Goal: Task Accomplishment & Management: Manage account settings

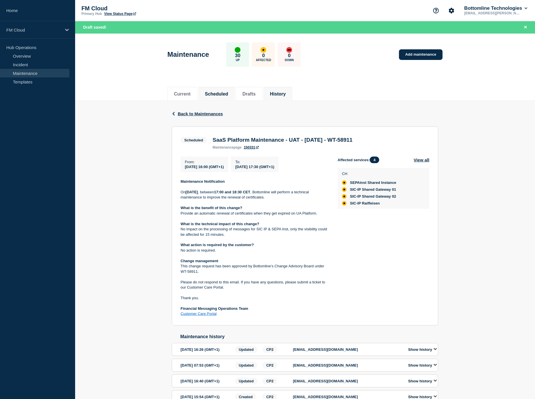
click at [284, 92] on button "History" at bounding box center [278, 93] width 16 height 5
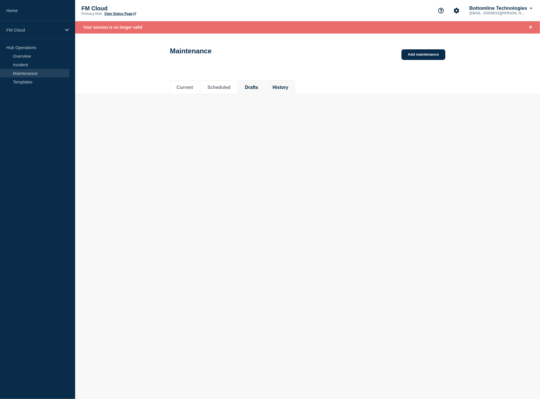
click at [258, 85] on button "Drafts" at bounding box center [251, 87] width 13 height 5
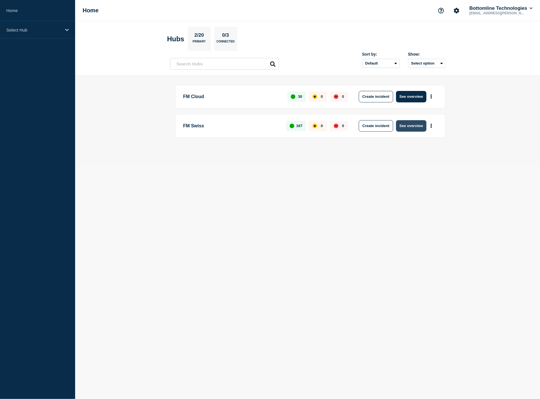
click at [407, 124] on button "See overview" at bounding box center [411, 125] width 30 height 11
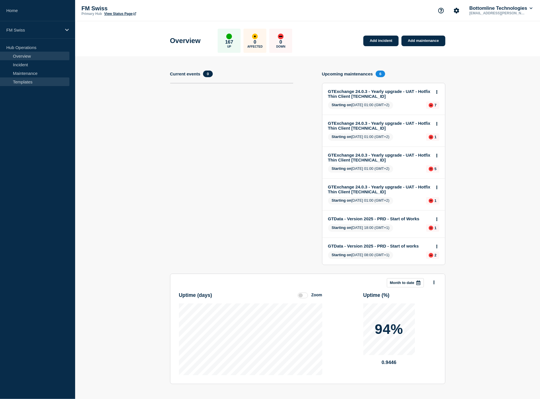
click at [12, 81] on link "Templates" at bounding box center [34, 81] width 69 height 9
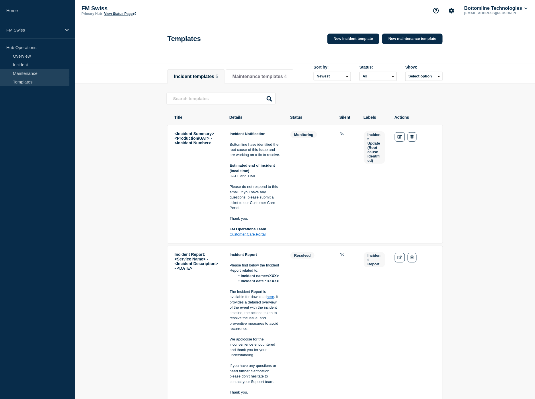
click at [21, 75] on link "Maintenance" at bounding box center [34, 73] width 69 height 9
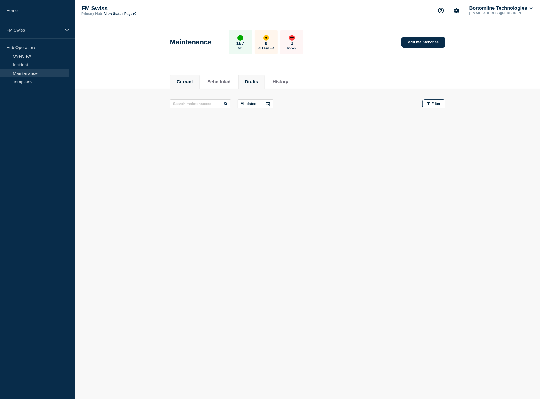
click at [257, 82] on button "Drafts" at bounding box center [251, 81] width 13 height 5
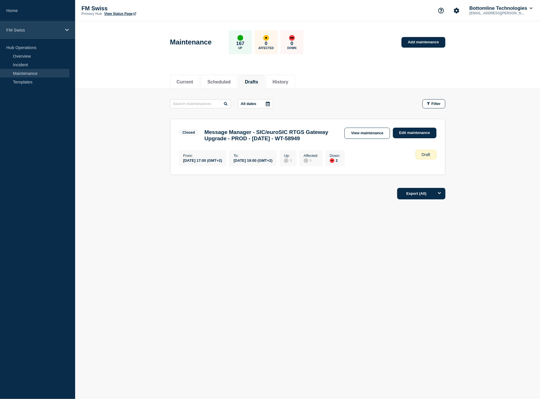
click at [25, 33] on div "FM Swiss" at bounding box center [37, 29] width 75 height 17
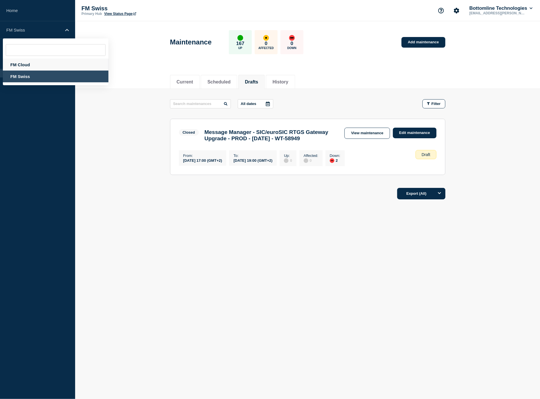
click at [19, 64] on div "FM Cloud" at bounding box center [55, 65] width 105 height 12
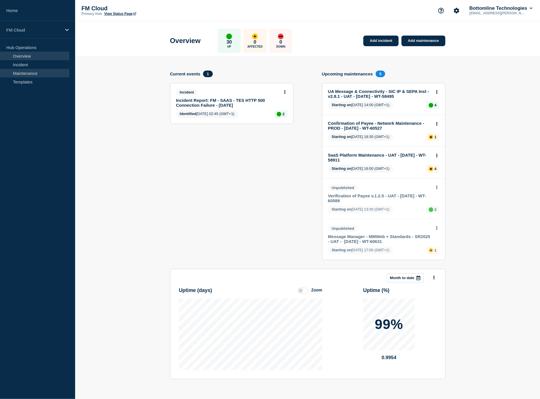
click at [36, 77] on link "Maintenance" at bounding box center [34, 73] width 69 height 9
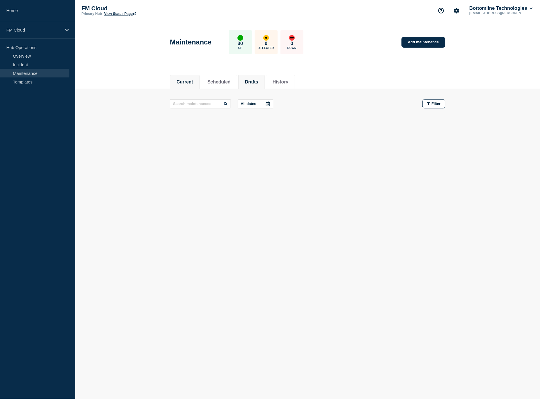
click at [258, 79] on button "Drafts" at bounding box center [251, 81] width 13 height 5
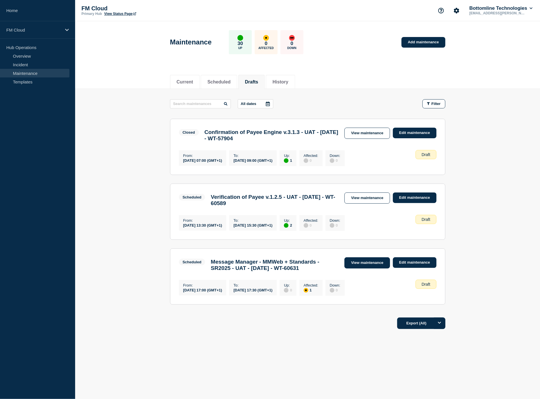
click at [379, 268] on link "View maintenance" at bounding box center [366, 262] width 45 height 11
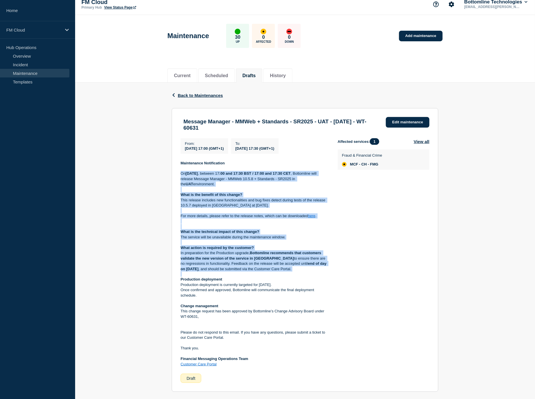
scroll to position [21, 0]
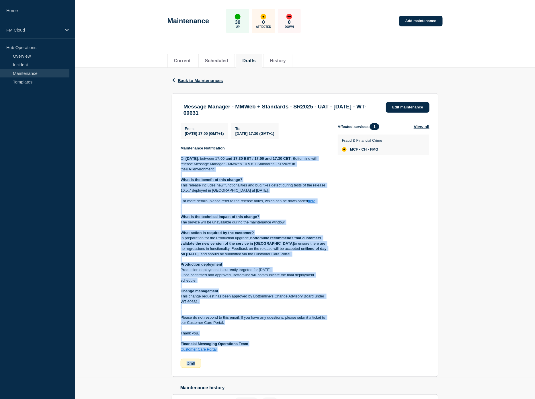
drag, startPoint x: 175, startPoint y: 182, endPoint x: 236, endPoint y: 356, distance: 184.4
click at [236, 356] on section "Message Manager - MMWeb + Standards - SR2025 - UAT - [DATE] - WT-60631 Edit mai…" at bounding box center [305, 235] width 267 height 284
copy div "Lo Ipsumdo 45 Sitamet 1464 , consect 52 :61 adi 40:91 ELI / 15:38 sed 48:27 DOE…"
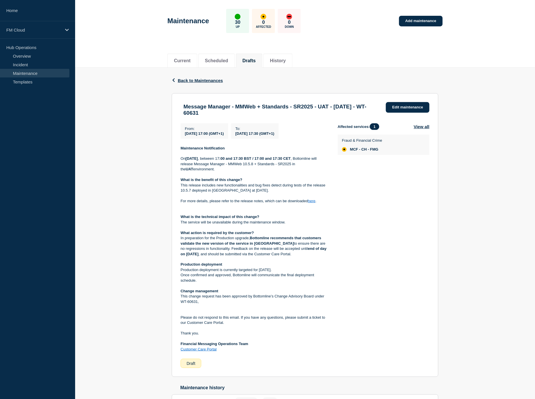
click at [396, 187] on div "Affected services: 1 View all Fraud & Financial Crime MCF - CH - FMG" at bounding box center [384, 245] width 92 height 245
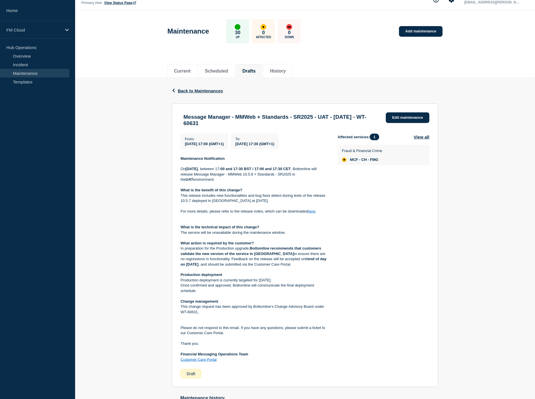
scroll to position [0, 0]
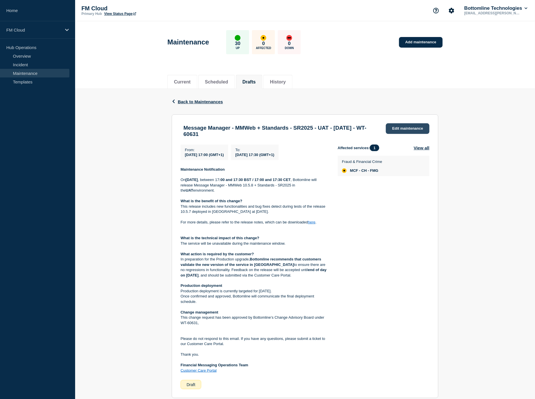
click at [397, 131] on link "Edit maintenance" at bounding box center [408, 128] width 44 height 11
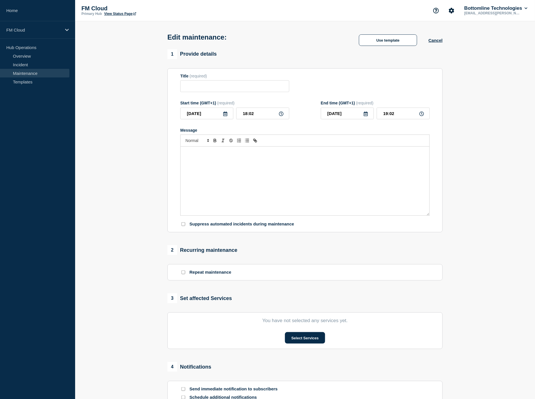
type input "Message Manager - MMWeb + Standards - SR2025 - UAT - [DATE] - WT-60631"
type input "[DATE]"
type input "17:00"
type input "[DATE]"
type input "17:30"
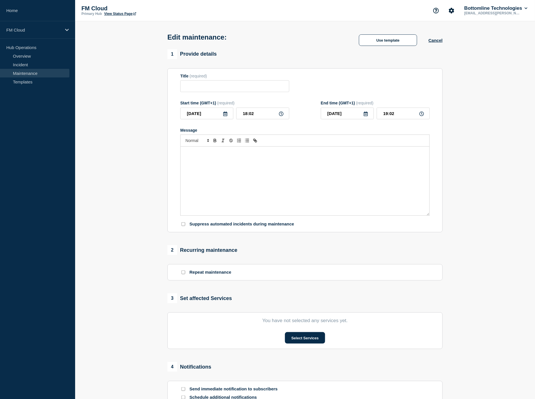
checkbox input "false"
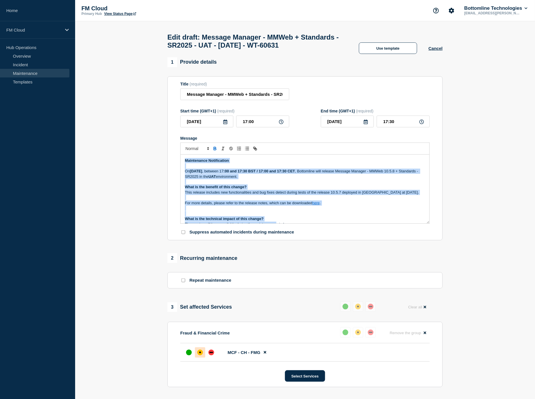
scroll to position [113, 0]
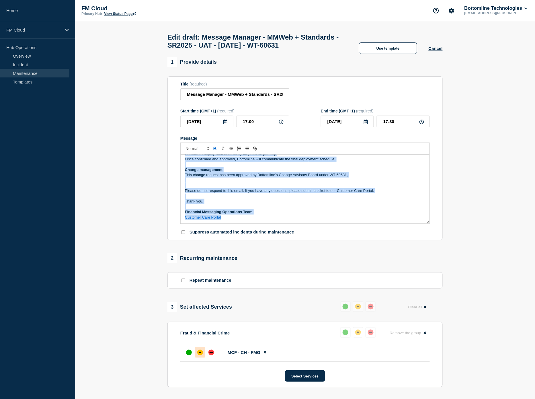
drag, startPoint x: 184, startPoint y: 173, endPoint x: 282, endPoint y: 244, distance: 121.1
click at [282, 235] on form "Title (required) Message Manager - MMWeb + Standards - SR2025 - UAT - [DATE] - …" at bounding box center [304, 158] width 249 height 153
copy div "Loremipsumd Sitametconse Ad Elitsed 70 Doeiusm 6366 , tempori 54 :59 utl 43:21 …"
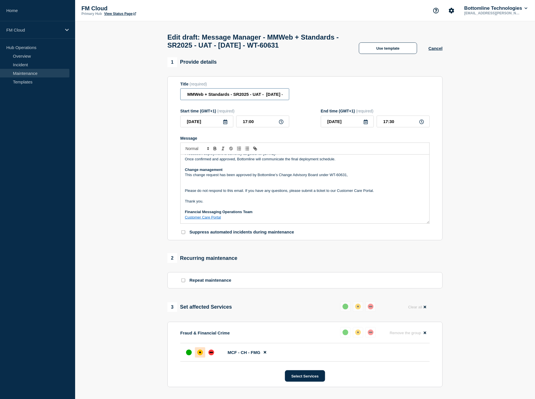
scroll to position [0, 69]
drag, startPoint x: 185, startPoint y: 108, endPoint x: 306, endPoint y: 112, distance: 121.0
click at [306, 100] on div "Title (required) Message Manager - MMWeb + Standards - SR2025 - UAT - [DATE] - …" at bounding box center [304, 91] width 249 height 19
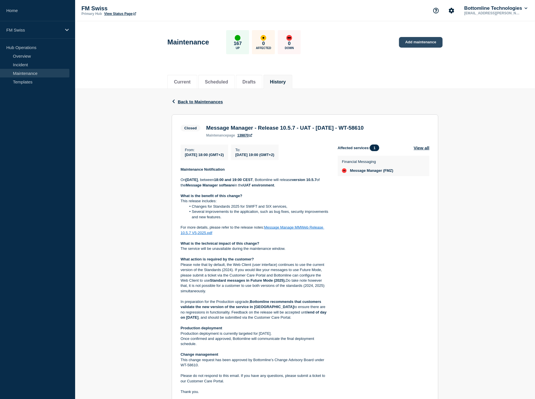
click at [417, 43] on link "Add maintenance" at bounding box center [421, 42] width 44 height 11
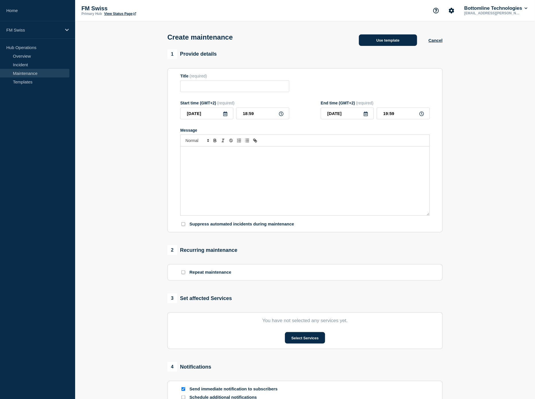
click at [404, 42] on button "Use template" at bounding box center [388, 39] width 58 height 11
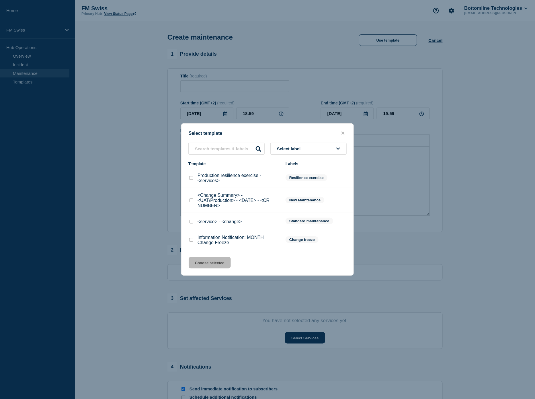
click at [217, 206] on p "<Change Summary> - <UAT/Production> - <DATE> - <CR NUMBER>" at bounding box center [238, 200] width 82 height 15
click at [192, 222] on input "<service> - <change> checkbox" at bounding box center [191, 222] width 4 height 4
checkbox input "true"
click at [214, 262] on button "Choose selected" at bounding box center [210, 262] width 42 height 11
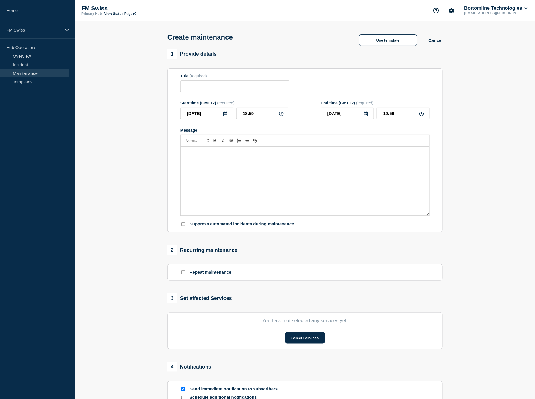
type input "<service> - <change>"
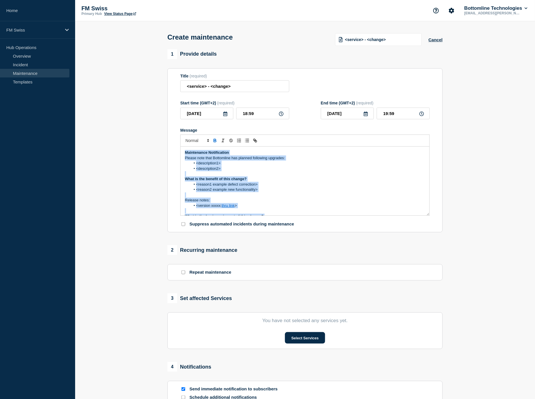
scroll to position [123, 0]
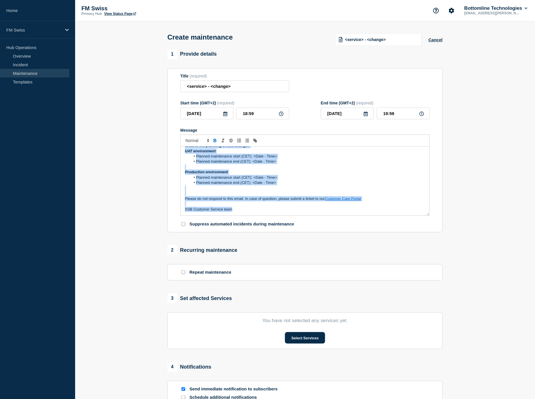
drag, startPoint x: 184, startPoint y: 153, endPoint x: 254, endPoint y: 236, distance: 108.6
click at [254, 237] on div "1 Provide details Title (required) <service> - <change> Start time (GMT+2) (req…" at bounding box center [305, 248] width 282 height 398
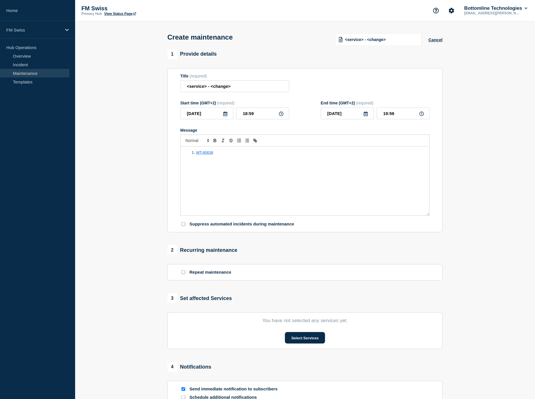
scroll to position [0, 0]
drag, startPoint x: 237, startPoint y: 168, endPoint x: 174, endPoint y: 151, distance: 65.6
click at [175, 151] on section "Title (required) <service> - <change> Start time (GMT+2) (required) 2025-10-15 …" at bounding box center [304, 150] width 275 height 164
click at [223, 155] on li "WT-60636" at bounding box center [308, 152] width 235 height 5
drag, startPoint x: 228, startPoint y: 156, endPoint x: 171, endPoint y: 154, distance: 56.2
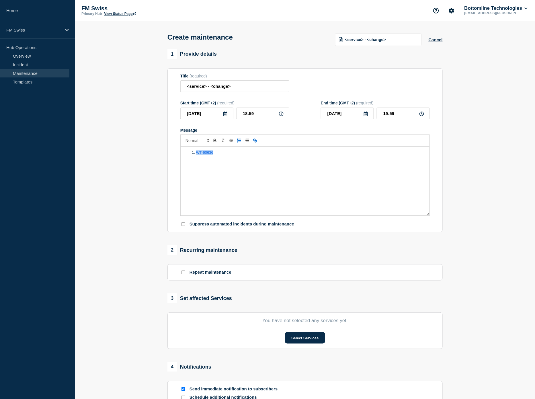
click at [171, 154] on section "Title (required) <service> - <change> Start time (GMT+2) (required) 2025-10-15 …" at bounding box center [304, 150] width 275 height 164
click at [228, 196] on div "WT-60636" at bounding box center [305, 180] width 249 height 69
drag, startPoint x: 240, startPoint y: 153, endPoint x: 156, endPoint y: 159, distance: 83.9
click at [156, 159] on section "1 Provide details Title (required) <service> - <change> Start time (GMT+2) (req…" at bounding box center [305, 248] width 460 height 398
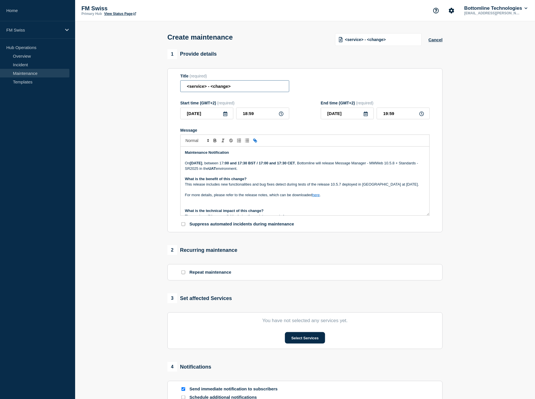
drag, startPoint x: 239, startPoint y: 85, endPoint x: 167, endPoint y: 84, distance: 72.5
click at [167, 84] on div "1 Provide details Title (required) <service> - <change> Start time (GMT+2) (req…" at bounding box center [305, 248] width 282 height 398
paste input "Message Manager - MMWeb + Standards - SR2025 - UAT - [DATE] - WT-60631"
click at [199, 91] on input "Message Manager - MMWeb + Standards - SR2025 - UAT - [DATE] - WT-60631" at bounding box center [234, 86] width 109 height 12
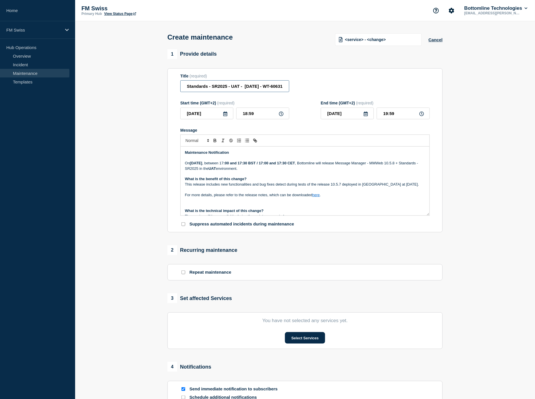
scroll to position [0, 0]
type input "Message Manager - MMWeb + Standards - SR2025 - UAT - [DATE] - WT-60631"
click at [227, 116] on icon at bounding box center [225, 113] width 4 height 5
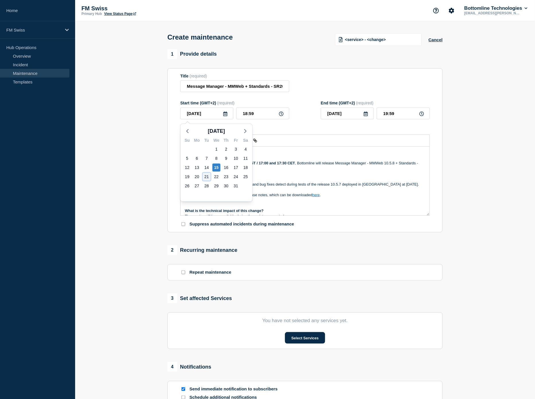
click at [205, 176] on div "21" at bounding box center [207, 177] width 8 height 8
type input "[DATE]"
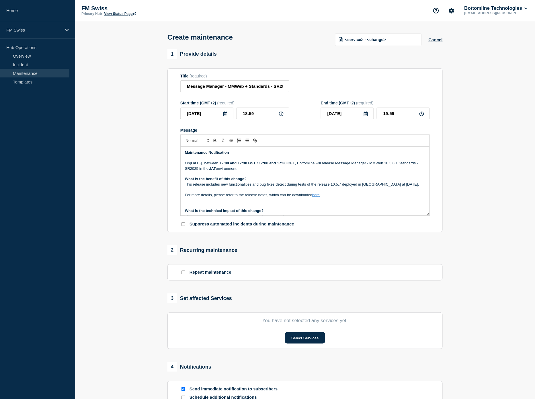
click at [282, 116] on icon at bounding box center [281, 113] width 5 height 5
click at [280, 115] on icon at bounding box center [281, 113] width 5 height 5
drag, startPoint x: 260, startPoint y: 117, endPoint x: 238, endPoint y: 116, distance: 21.5
click at [238, 116] on input "18:59" at bounding box center [262, 113] width 53 height 12
type input "17:00"
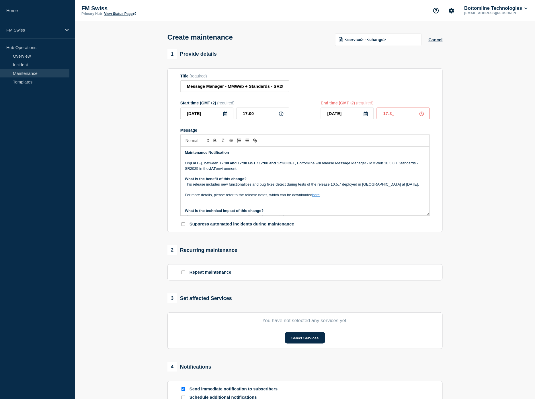
type input "17:30"
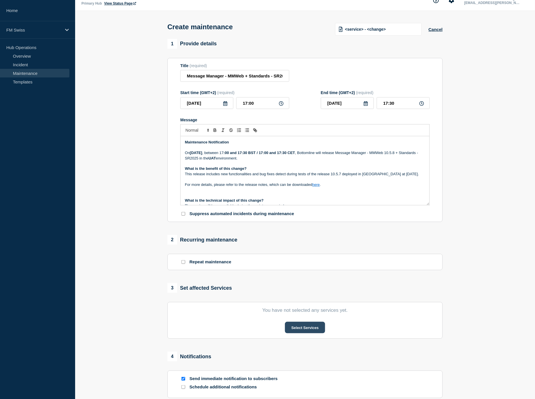
click at [294, 330] on button "Select Services" at bounding box center [305, 327] width 40 height 11
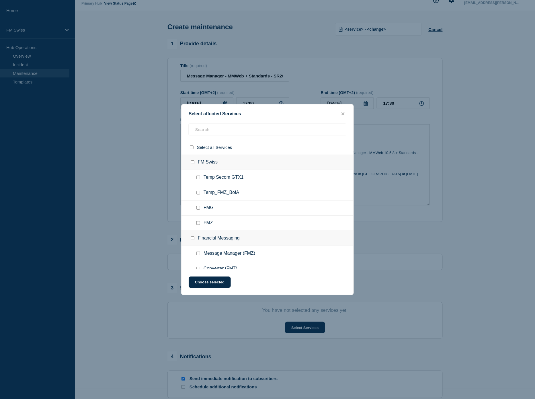
click at [200, 224] on div at bounding box center [199, 223] width 8 height 6
click at [197, 253] on input "Message Manager (FMZ) checkbox" at bounding box center [198, 253] width 4 height 4
checkbox input "true"
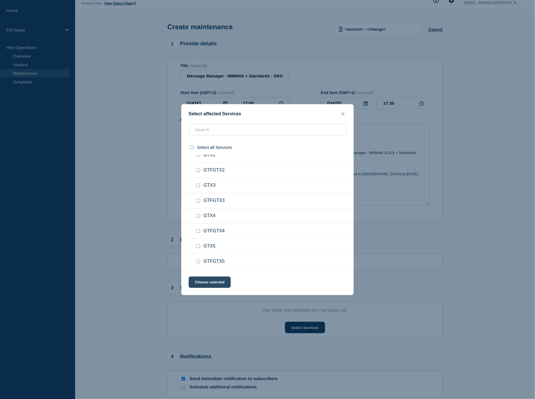
click at [207, 280] on button "Choose selected" at bounding box center [210, 281] width 42 height 11
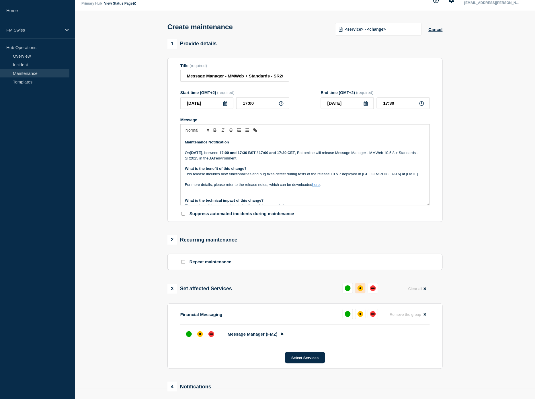
click at [359, 291] on div "affected" at bounding box center [360, 288] width 6 height 6
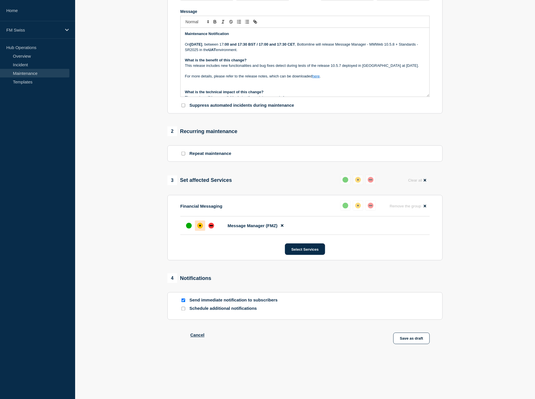
scroll to position [127, 0]
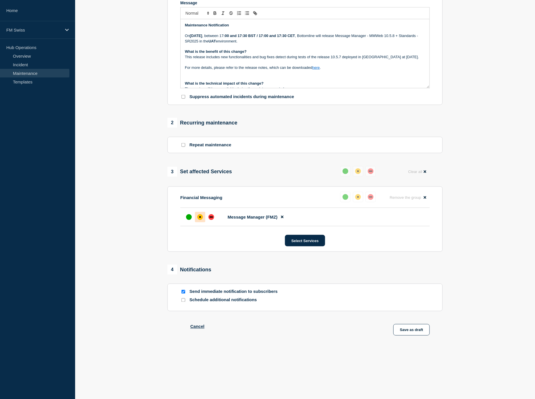
click at [183, 293] on input "Send immediate notification to subscribers" at bounding box center [183, 292] width 4 height 4
checkbox input "false"
click at [411, 335] on button "Save as draft" at bounding box center [411, 329] width 36 height 11
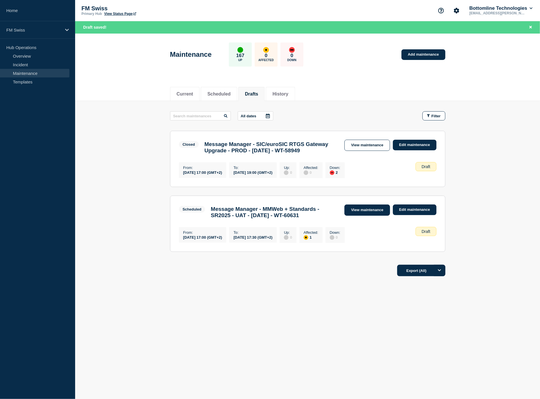
click at [369, 216] on link "View maintenance" at bounding box center [366, 209] width 45 height 11
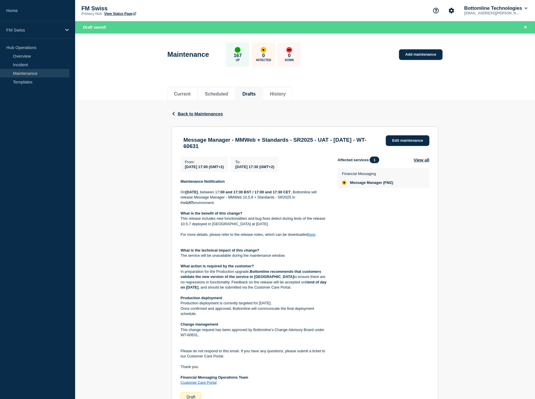
click at [256, 95] on button "Drafts" at bounding box center [248, 93] width 13 height 5
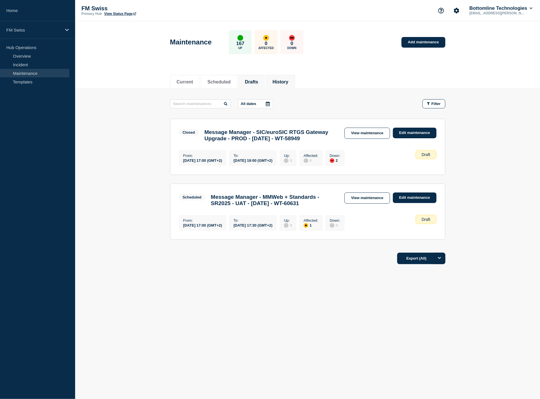
click at [284, 83] on button "History" at bounding box center [280, 81] width 16 height 5
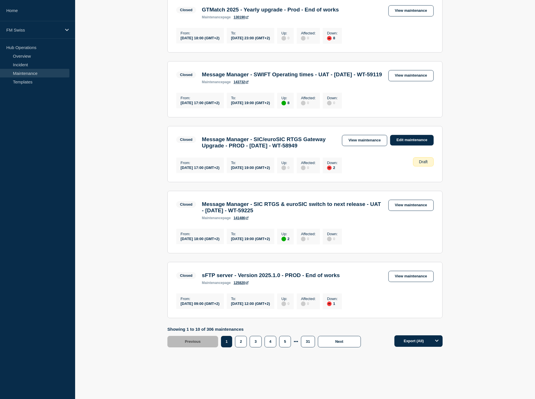
scroll to position [471, 0]
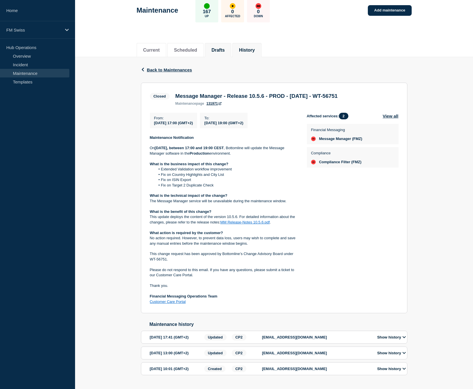
scroll to position [29, 0]
